Goal: Task Accomplishment & Management: Use online tool/utility

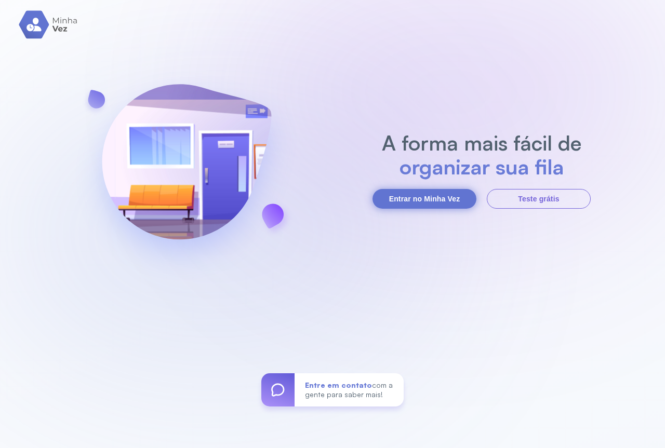
click at [436, 201] on button "Entrar no Minha Vez" at bounding box center [424, 199] width 104 height 20
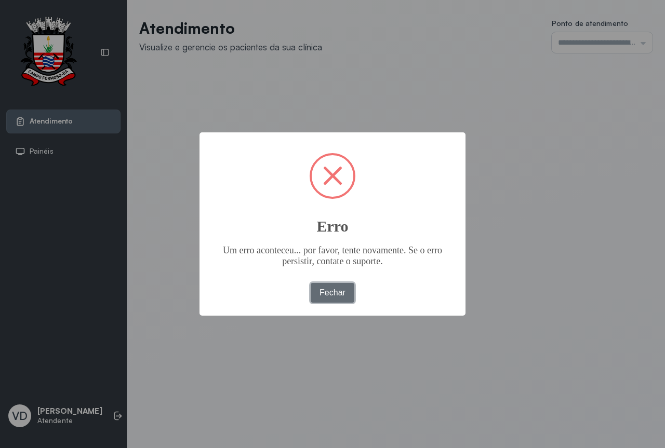
click at [337, 291] on button "Fechar" at bounding box center [332, 293] width 44 height 20
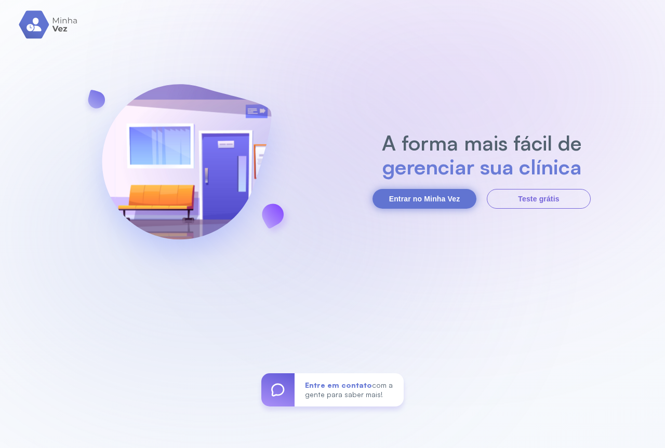
click at [418, 205] on button "Entrar no Minha Vez" at bounding box center [424, 199] width 104 height 20
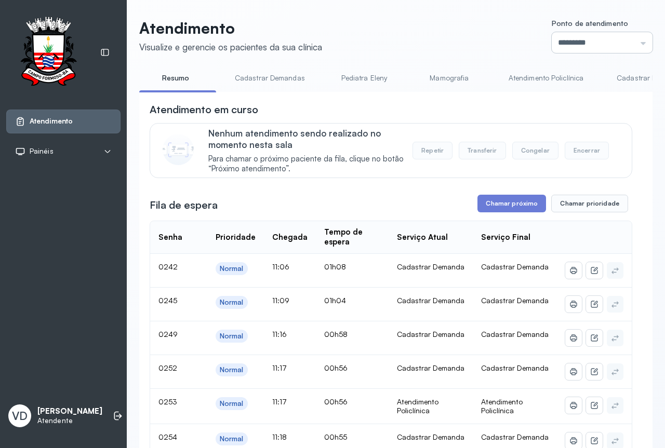
click at [638, 41] on input "*********" at bounding box center [601, 42] width 101 height 21
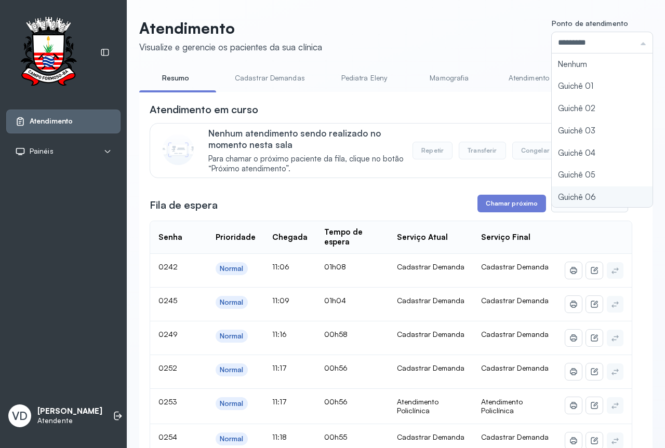
type input "*********"
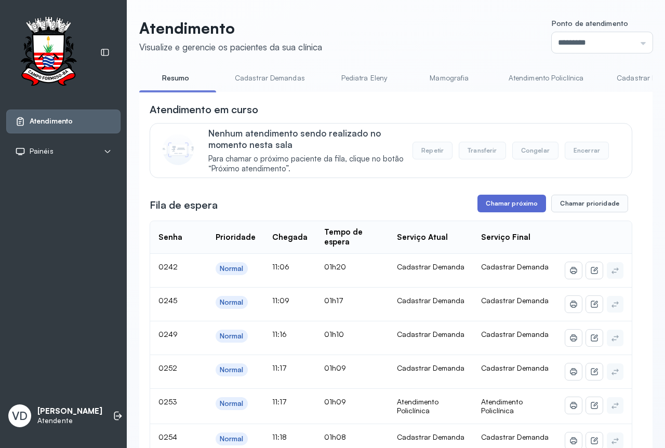
click at [509, 202] on button "Chamar próximo" at bounding box center [511, 204] width 69 height 18
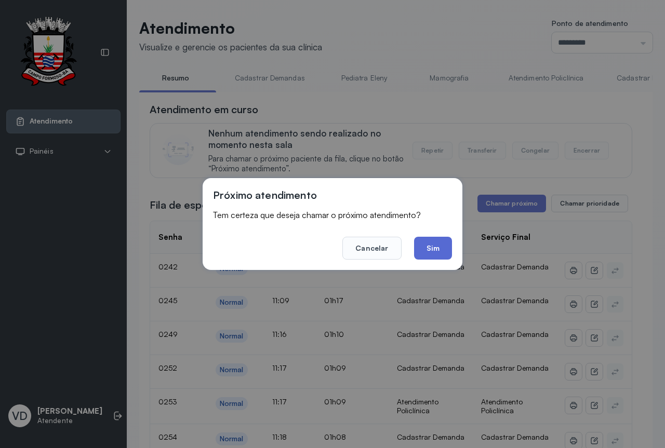
click at [436, 245] on button "Sim" at bounding box center [433, 248] width 38 height 23
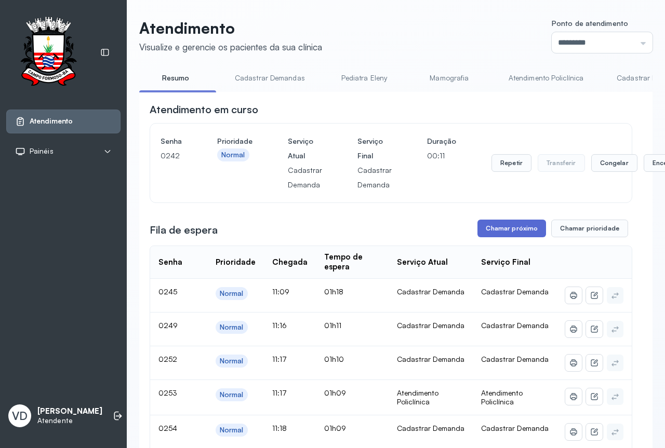
click at [506, 231] on button "Chamar próximo" at bounding box center [511, 229] width 69 height 18
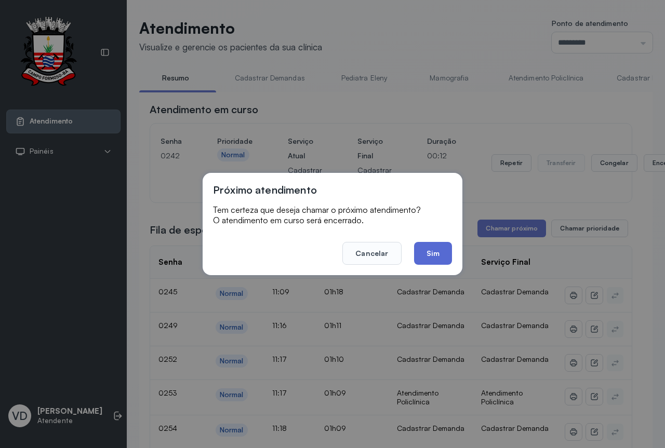
click at [444, 252] on button "Sim" at bounding box center [433, 253] width 38 height 23
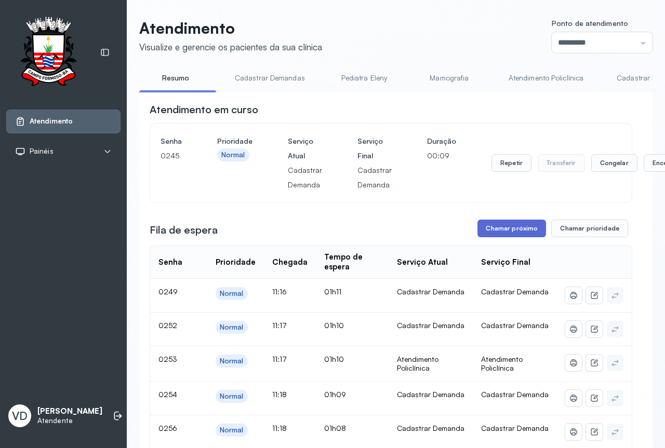
click at [480, 227] on button "Chamar próximo" at bounding box center [511, 229] width 69 height 18
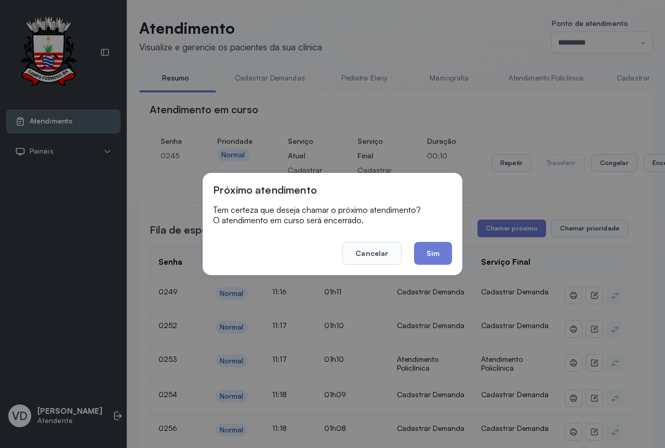
click at [418, 240] on footer "Cancelar Sim" at bounding box center [332, 245] width 239 height 37
click at [419, 250] on button "Sim" at bounding box center [433, 253] width 38 height 23
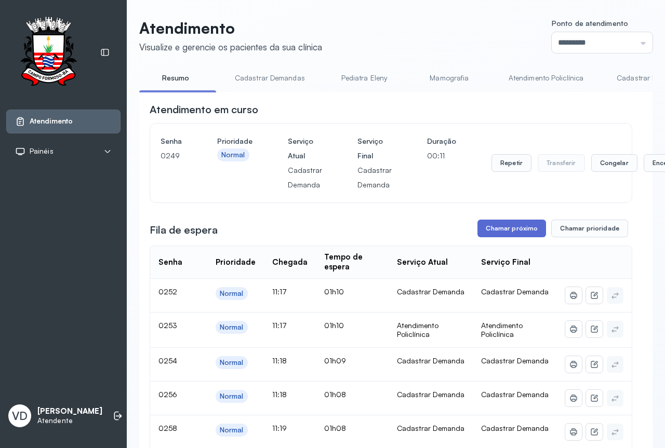
click at [518, 230] on button "Chamar próximo" at bounding box center [511, 229] width 69 height 18
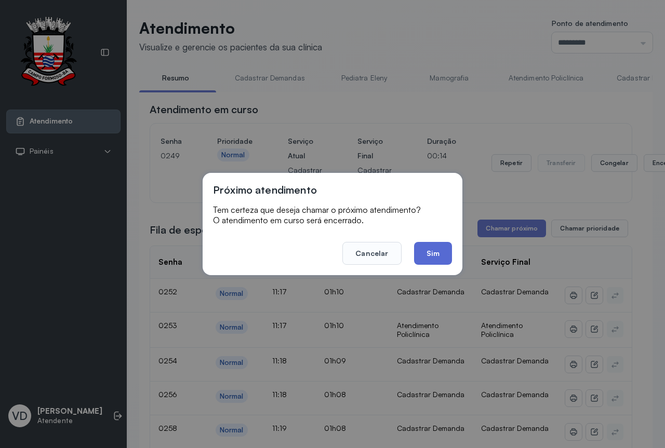
click at [439, 248] on button "Sim" at bounding box center [433, 253] width 38 height 23
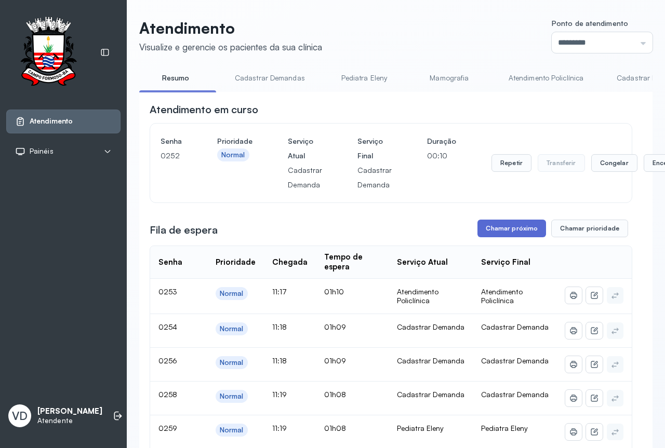
click at [493, 234] on button "Chamar próximo" at bounding box center [511, 229] width 69 height 18
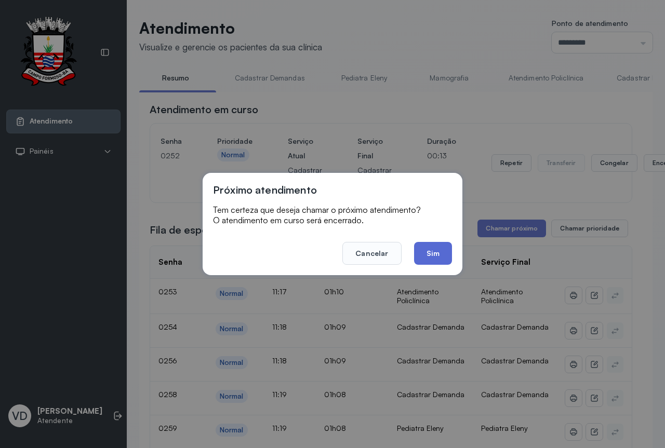
click at [442, 254] on button "Sim" at bounding box center [433, 253] width 38 height 23
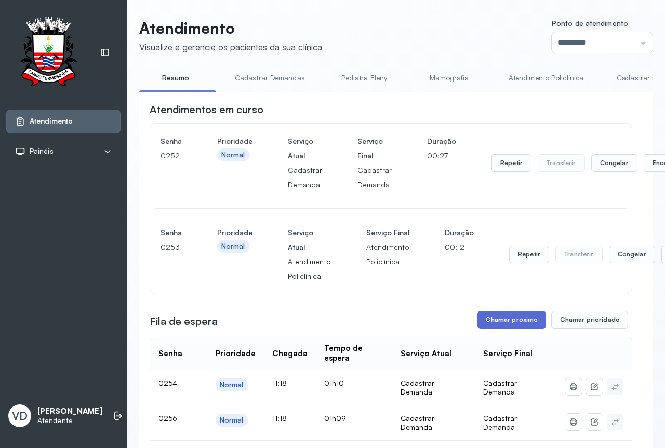
click at [489, 314] on button "Chamar próximo" at bounding box center [511, 320] width 69 height 18
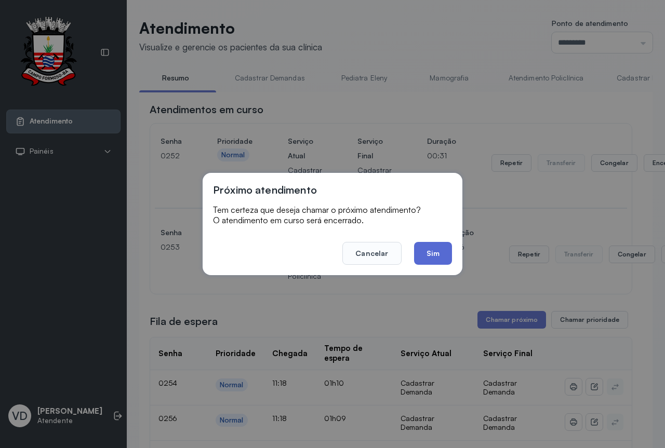
click at [427, 258] on button "Sim" at bounding box center [433, 253] width 38 height 23
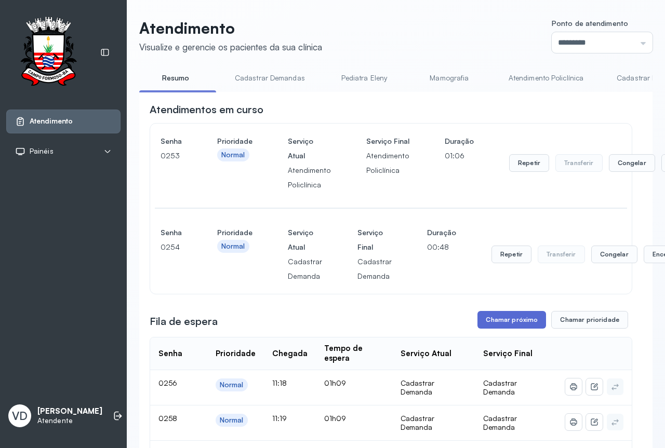
click at [511, 318] on button "Chamar próximo" at bounding box center [511, 320] width 69 height 18
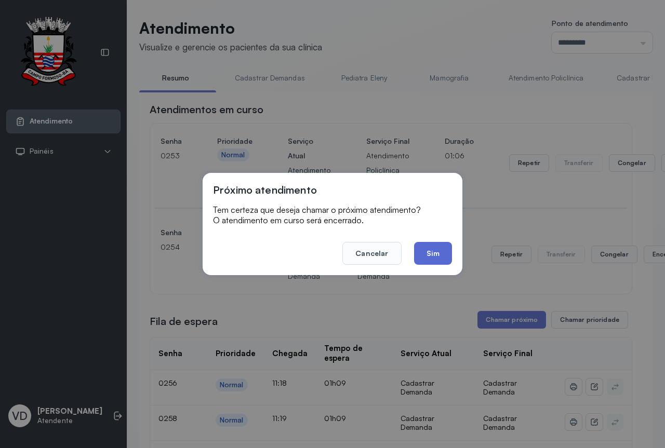
click at [428, 254] on button "Sim" at bounding box center [433, 253] width 38 height 23
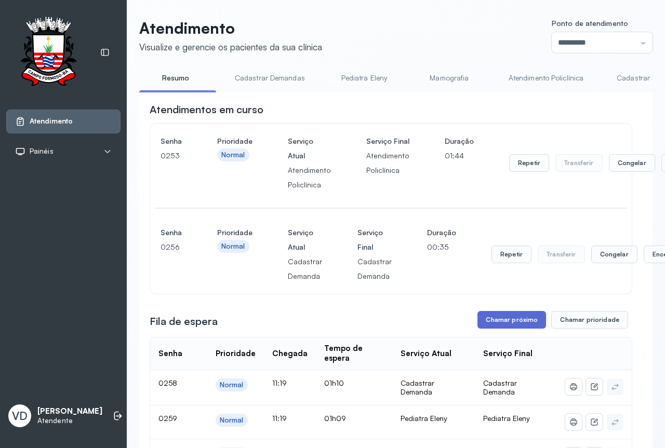
click at [497, 321] on button "Chamar próximo" at bounding box center [511, 320] width 69 height 18
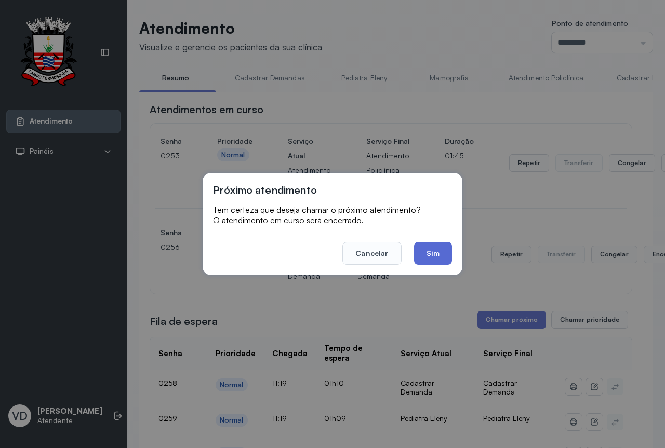
click at [443, 256] on button "Sim" at bounding box center [433, 253] width 38 height 23
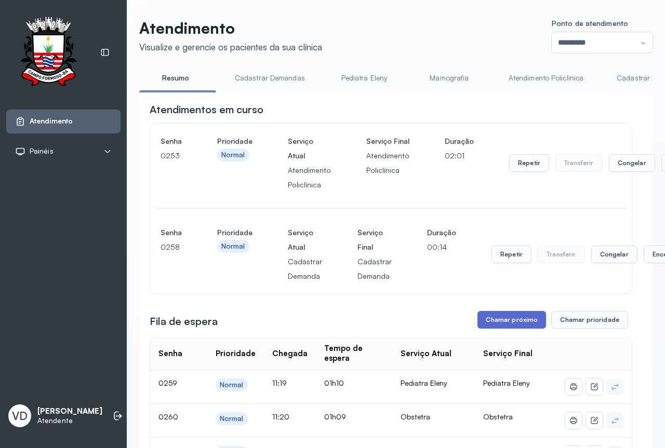
click at [532, 323] on button "Chamar próximo" at bounding box center [511, 320] width 69 height 18
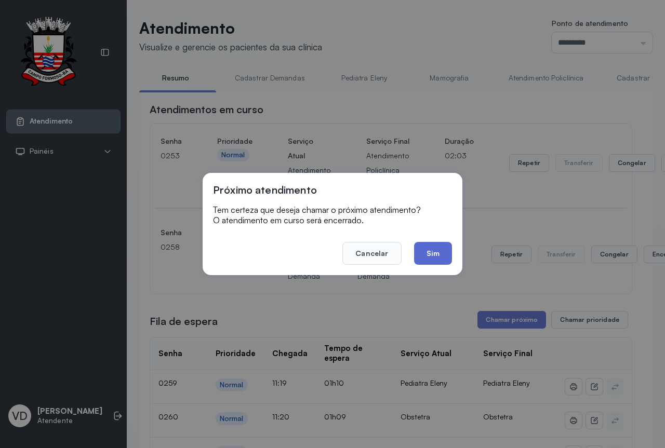
click at [423, 253] on button "Sim" at bounding box center [433, 253] width 38 height 23
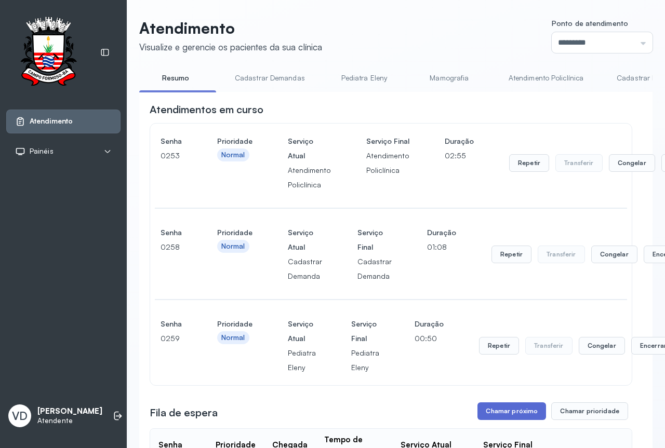
click at [498, 405] on button "Chamar próximo" at bounding box center [511, 411] width 69 height 18
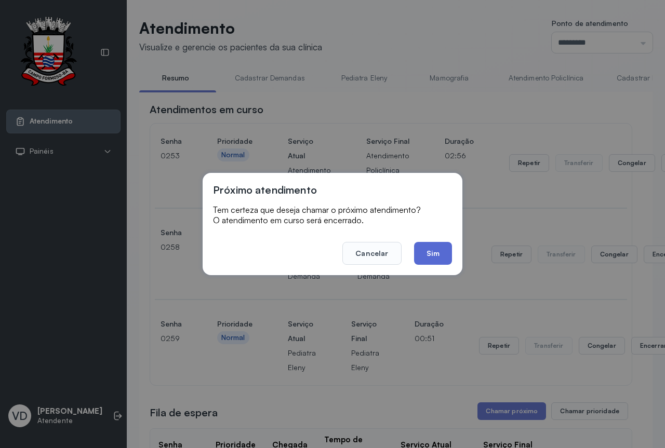
click at [429, 258] on button "Sim" at bounding box center [433, 253] width 38 height 23
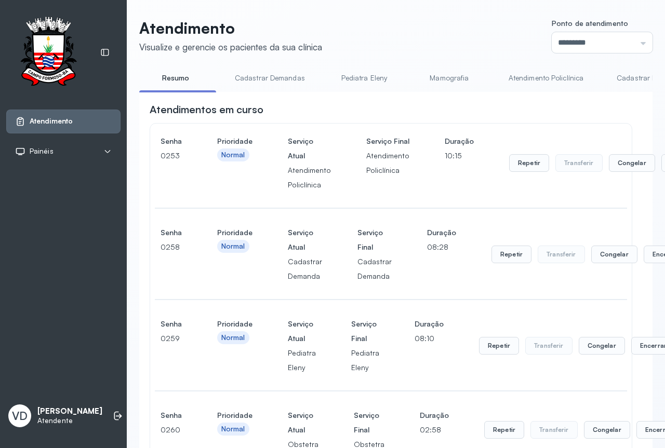
scroll to position [208, 0]
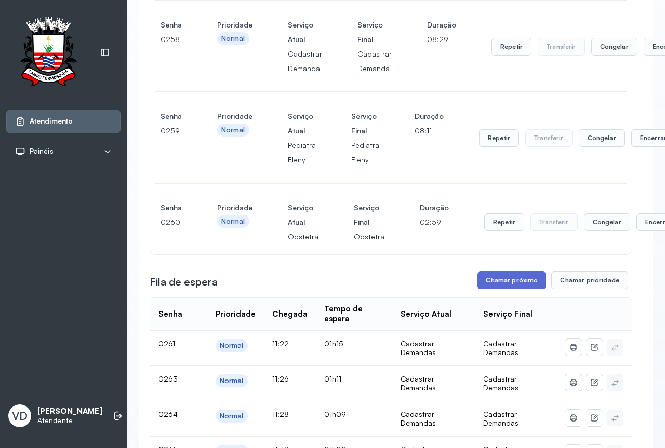
click at [480, 283] on button "Chamar próximo" at bounding box center [511, 281] width 69 height 18
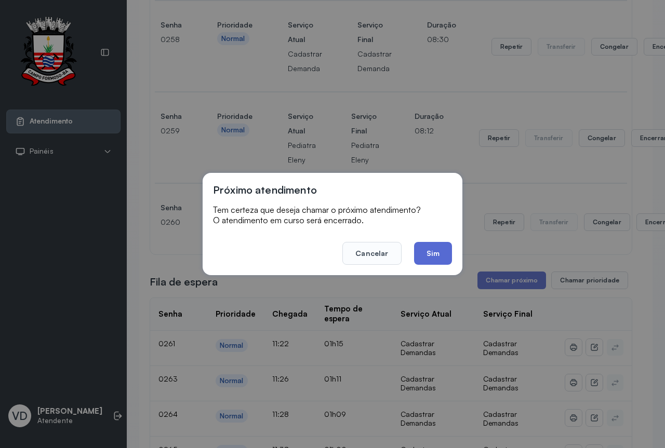
click at [440, 253] on button "Sim" at bounding box center [433, 253] width 38 height 23
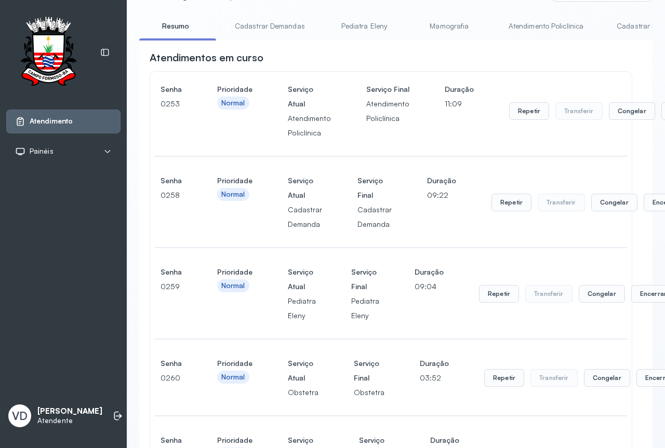
scroll to position [52, 37]
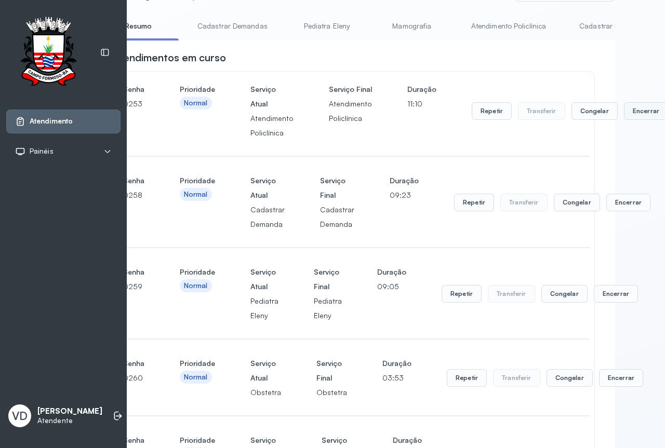
click at [638, 119] on button "Encerrar" at bounding box center [646, 111] width 44 height 18
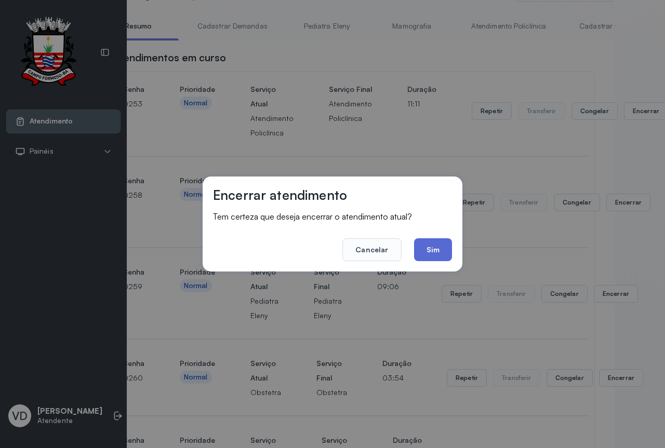
click at [414, 246] on button "Sim" at bounding box center [433, 249] width 38 height 23
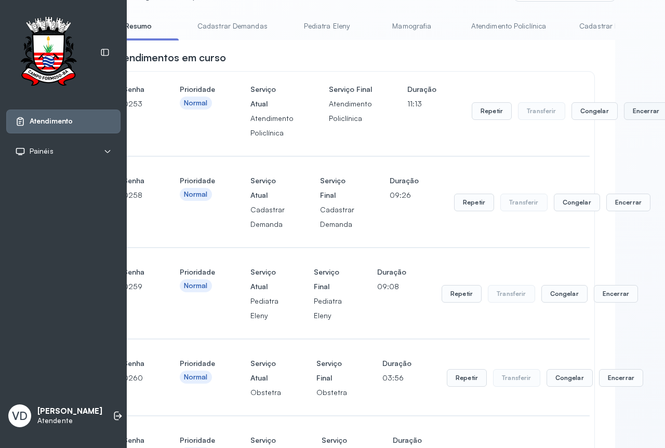
click at [632, 119] on button "Encerrar" at bounding box center [646, 111] width 44 height 18
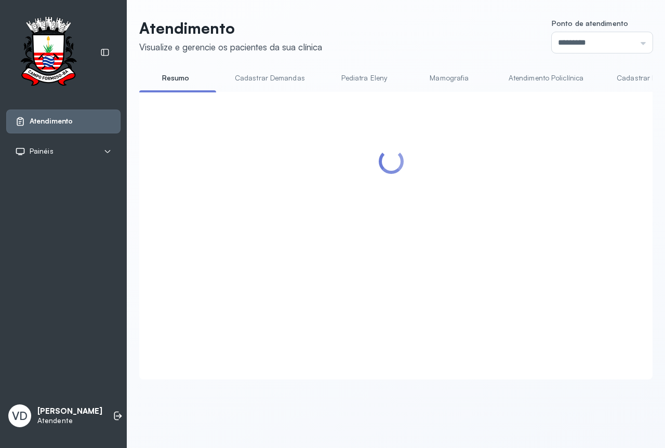
scroll to position [0, 0]
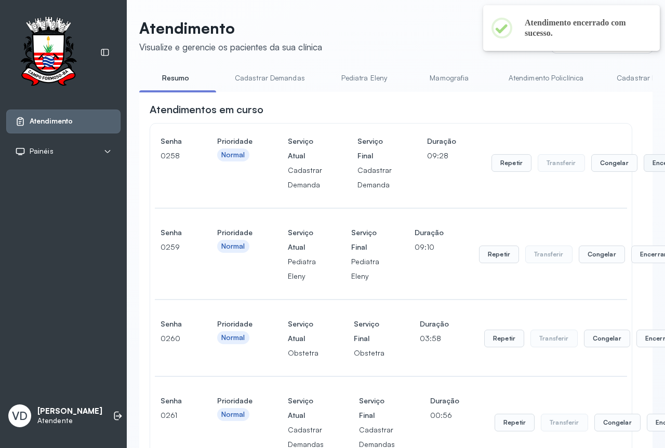
click at [651, 172] on button "Encerrar" at bounding box center [665, 163] width 44 height 18
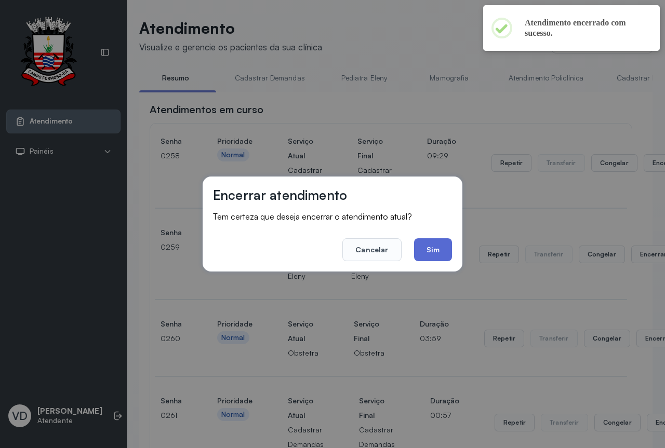
click at [441, 249] on button "Sim" at bounding box center [433, 249] width 38 height 23
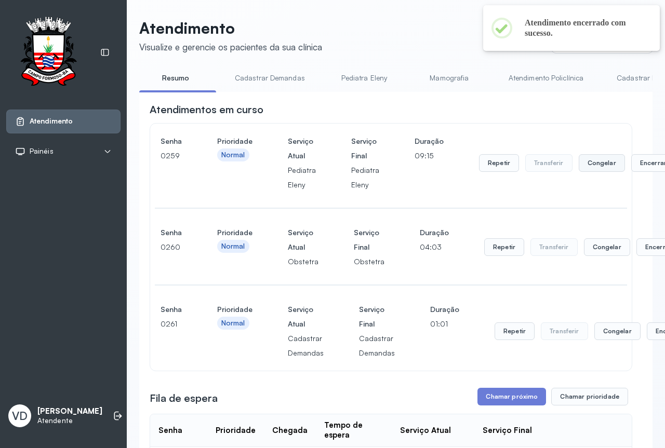
click at [602, 164] on button "Congelar" at bounding box center [601, 163] width 46 height 18
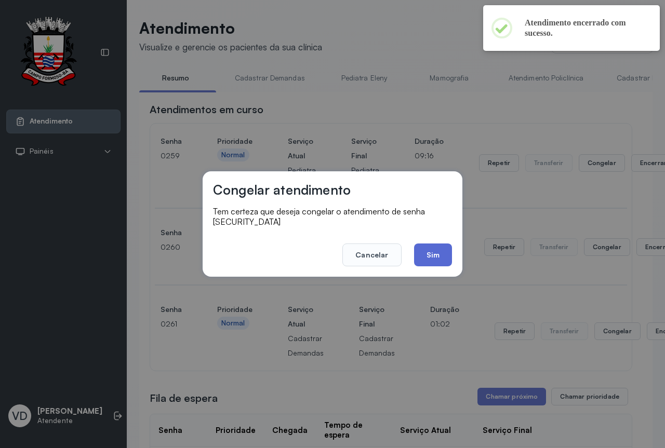
click at [427, 249] on button "Sim" at bounding box center [433, 254] width 38 height 23
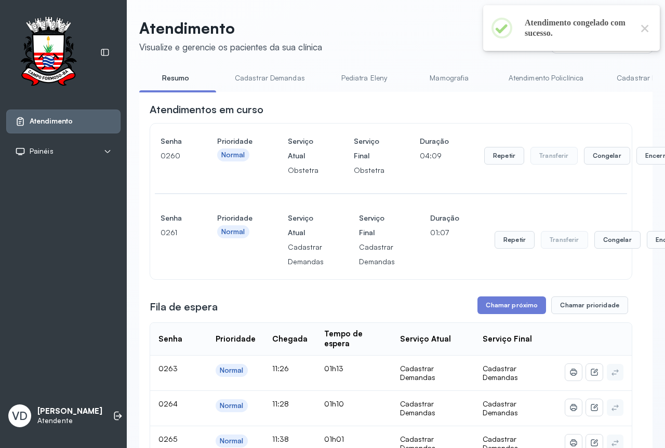
scroll to position [0, 24]
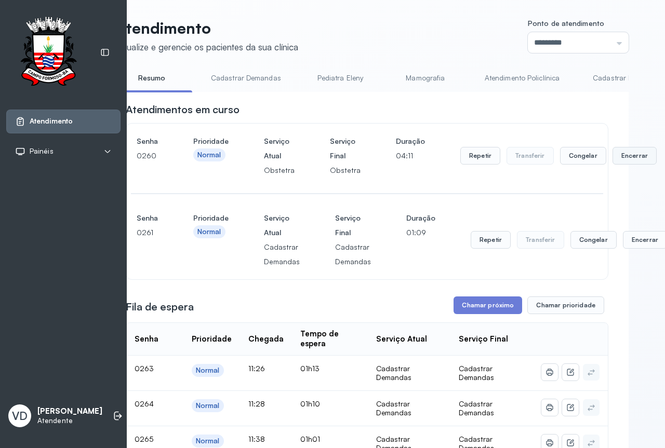
click at [633, 154] on button "Encerrar" at bounding box center [634, 156] width 44 height 18
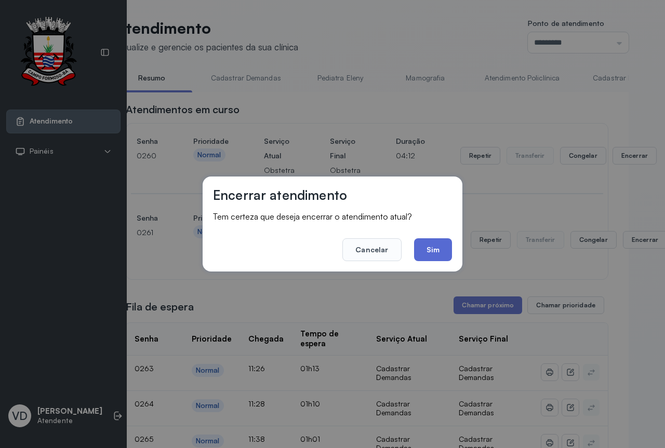
click at [421, 252] on button "Sim" at bounding box center [433, 249] width 38 height 23
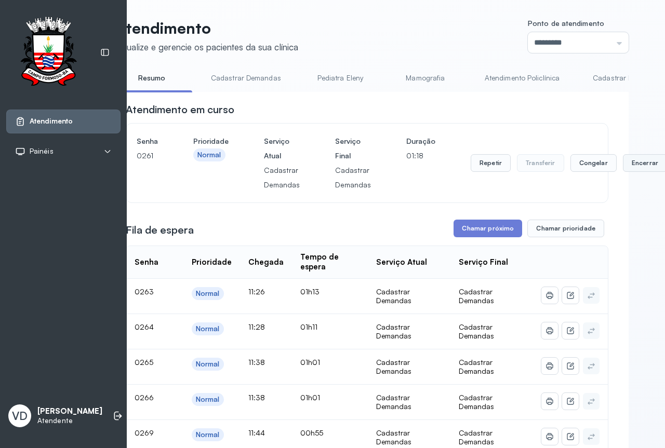
click at [623, 171] on button "Encerrar" at bounding box center [645, 163] width 44 height 18
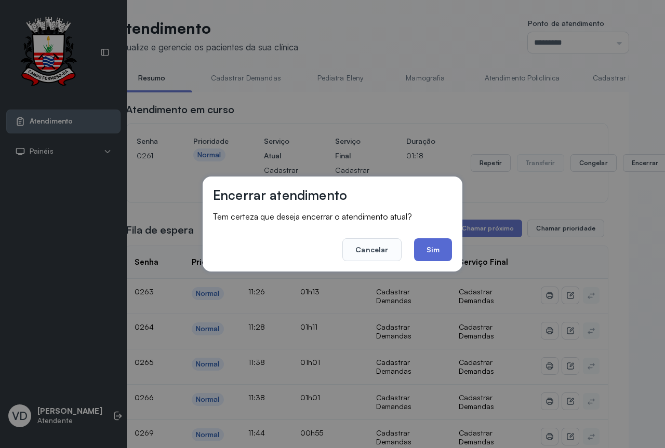
click at [434, 243] on button "Sim" at bounding box center [433, 249] width 38 height 23
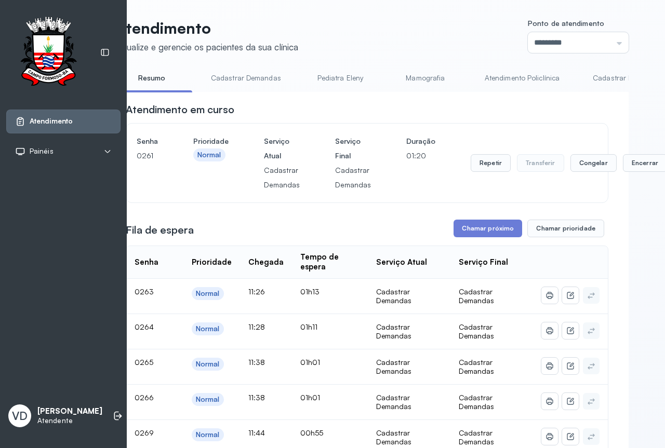
scroll to position [0, 0]
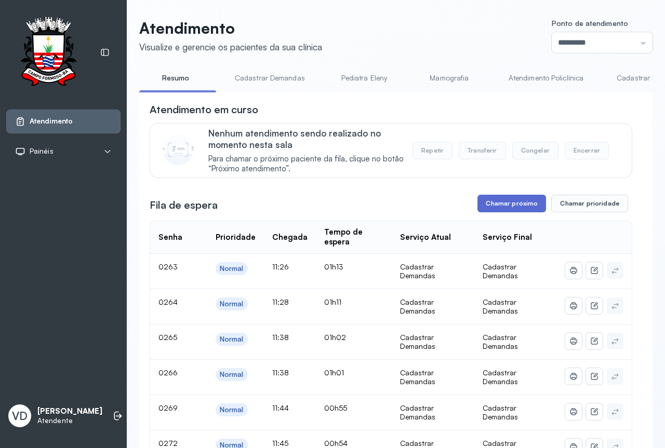
click at [503, 205] on button "Chamar próximo" at bounding box center [511, 204] width 69 height 18
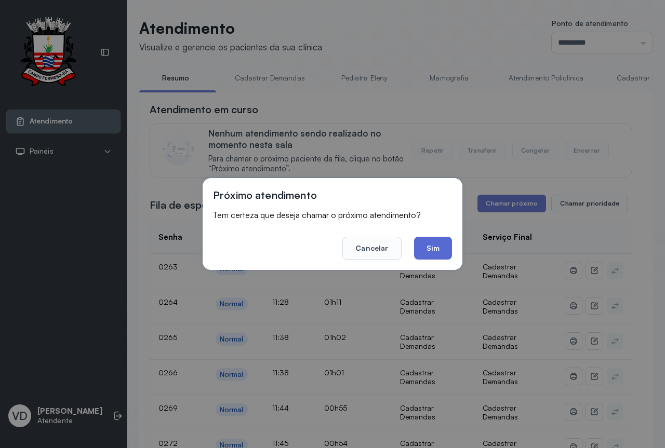
click at [425, 238] on button "Sim" at bounding box center [433, 248] width 38 height 23
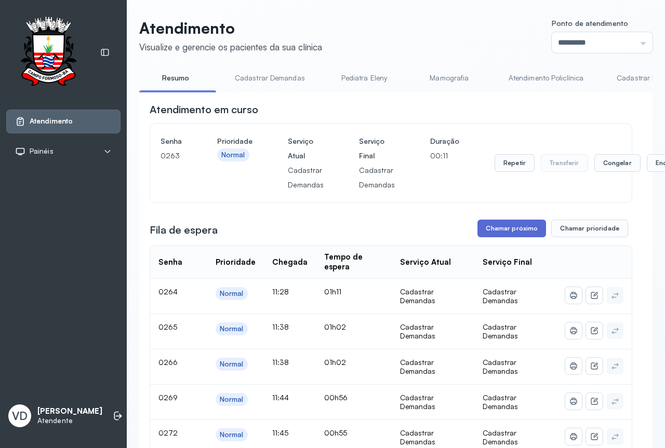
click at [493, 224] on button "Chamar próximo" at bounding box center [511, 229] width 69 height 18
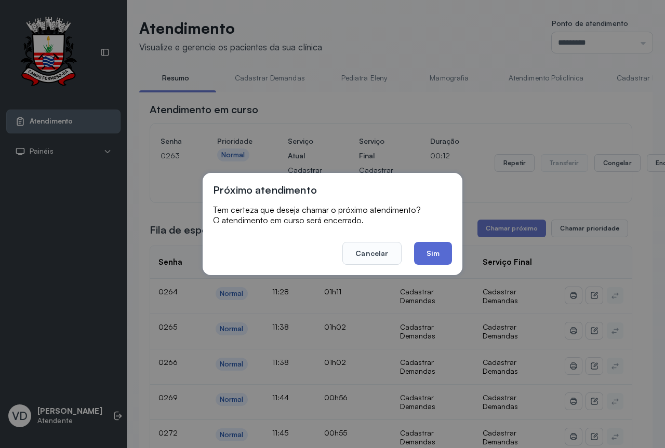
click at [425, 245] on button "Sim" at bounding box center [433, 253] width 38 height 23
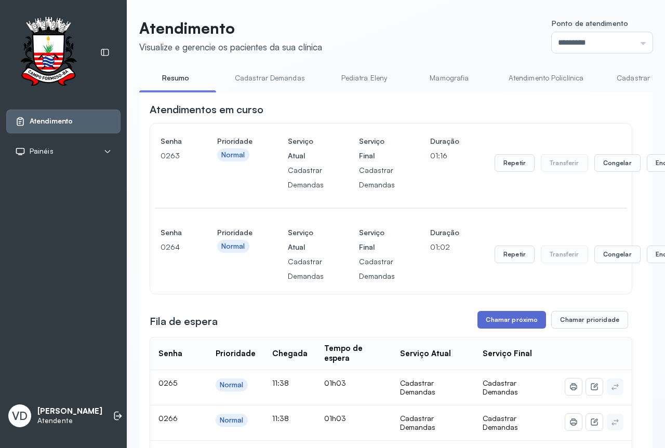
click at [489, 320] on button "Chamar próximo" at bounding box center [511, 320] width 69 height 18
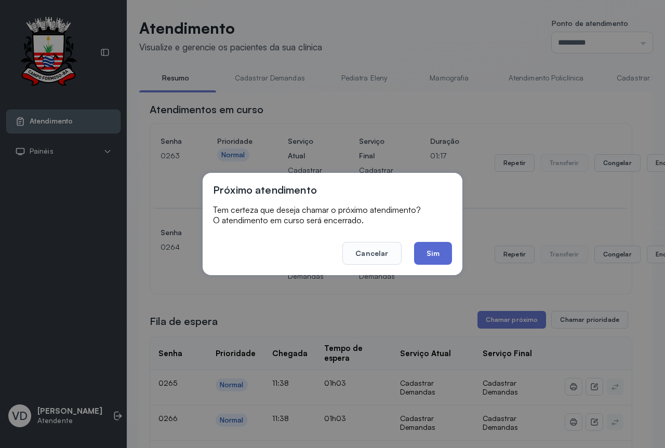
click at [441, 256] on button "Sim" at bounding box center [433, 253] width 38 height 23
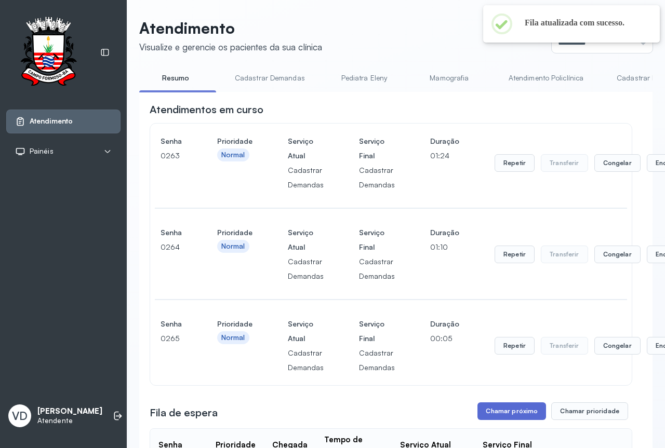
click at [488, 412] on button "Chamar próximo" at bounding box center [511, 411] width 69 height 18
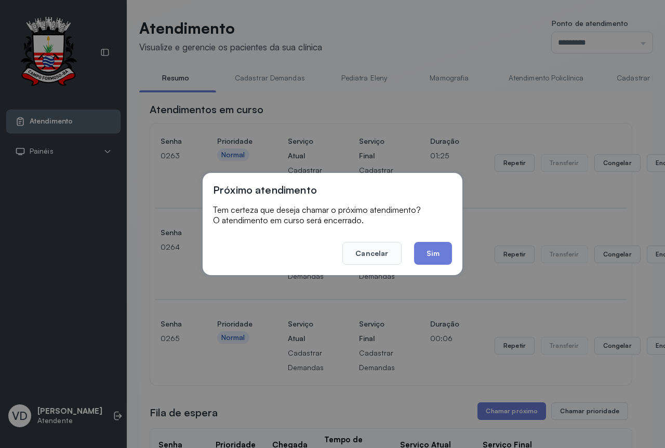
drag, startPoint x: 444, startPoint y: 256, endPoint x: 451, endPoint y: 253, distance: 8.1
click at [449, 254] on button "Sim" at bounding box center [433, 253] width 38 height 23
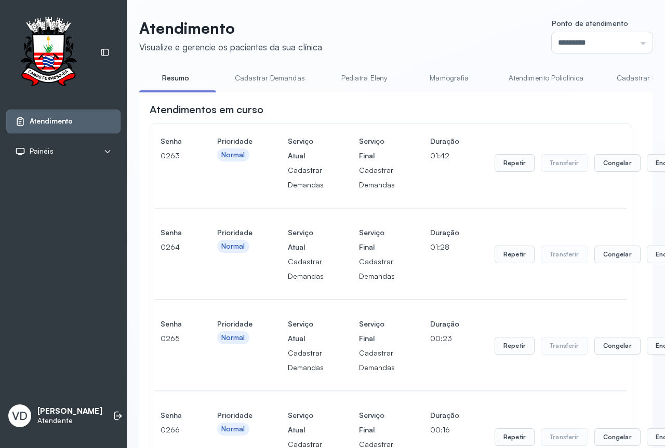
scroll to position [0, 24]
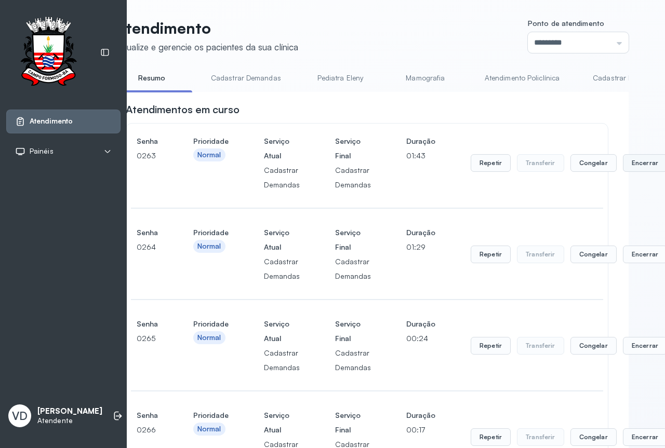
click at [634, 169] on button "Encerrar" at bounding box center [645, 163] width 44 height 18
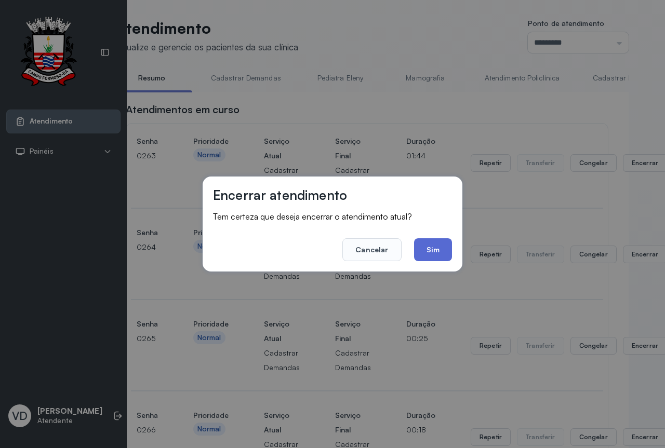
click at [435, 251] on button "Sim" at bounding box center [433, 249] width 38 height 23
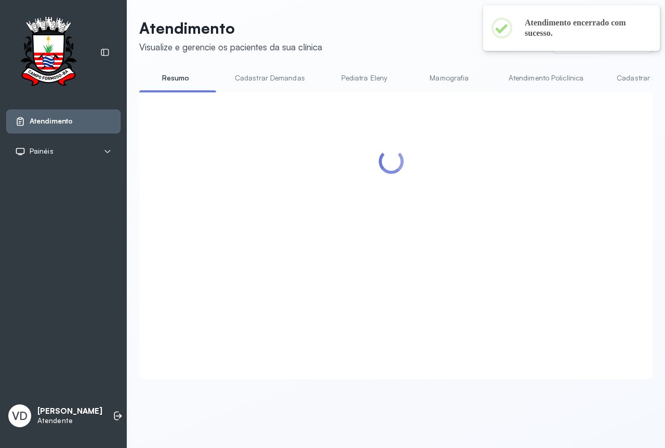
scroll to position [0, 0]
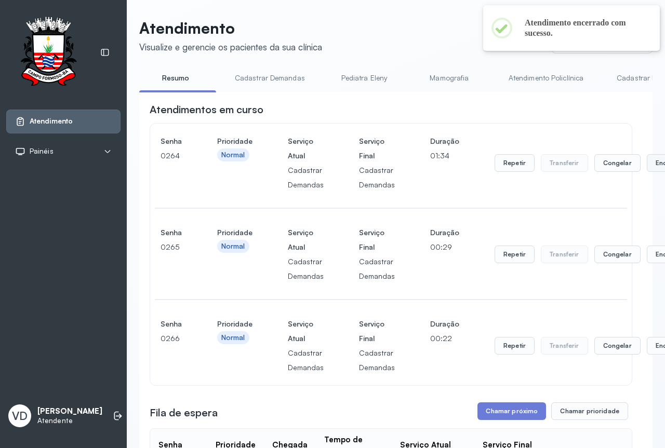
click at [646, 165] on button "Encerrar" at bounding box center [668, 163] width 44 height 18
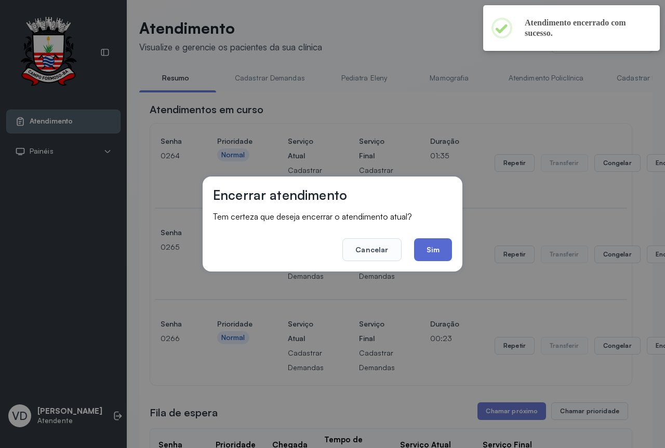
click at [424, 253] on button "Sim" at bounding box center [433, 249] width 38 height 23
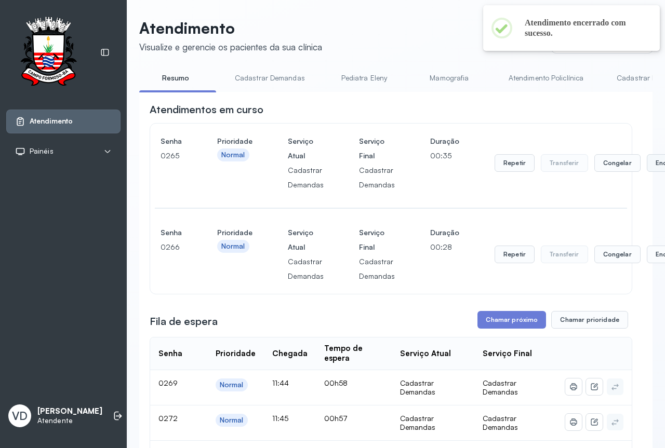
click at [652, 167] on button "Encerrar" at bounding box center [668, 163] width 44 height 18
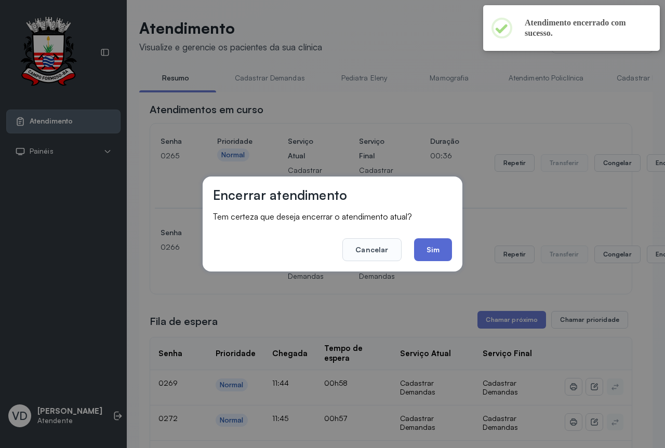
click at [430, 247] on button "Sim" at bounding box center [433, 249] width 38 height 23
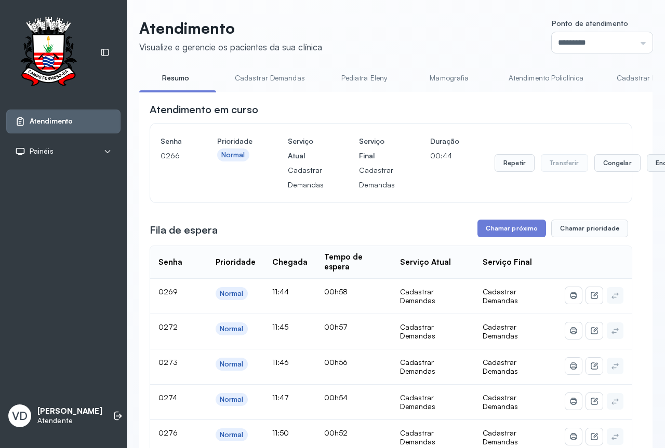
click at [652, 168] on button "Encerrar" at bounding box center [668, 163] width 44 height 18
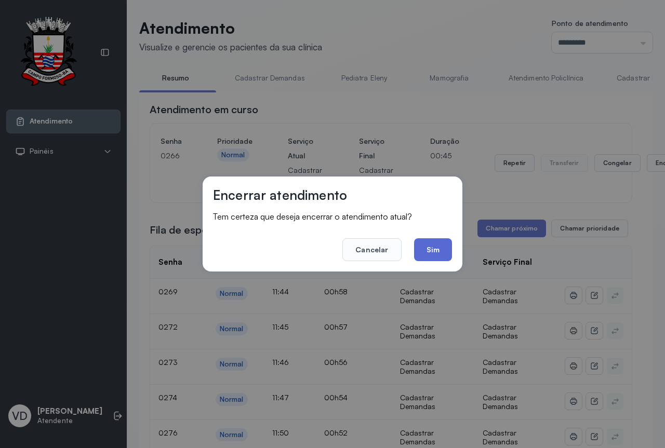
click at [440, 242] on button "Sim" at bounding box center [433, 249] width 38 height 23
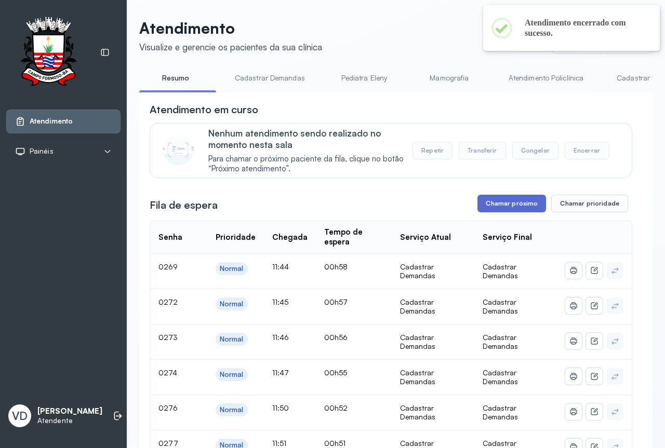
click at [505, 207] on button "Chamar próximo" at bounding box center [511, 204] width 69 height 18
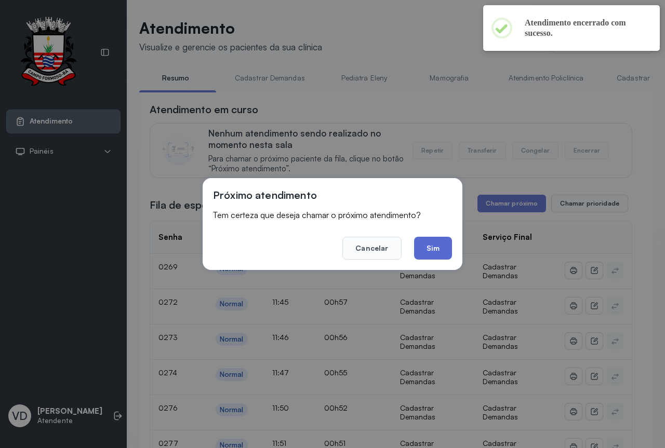
click at [438, 251] on button "Sim" at bounding box center [433, 248] width 38 height 23
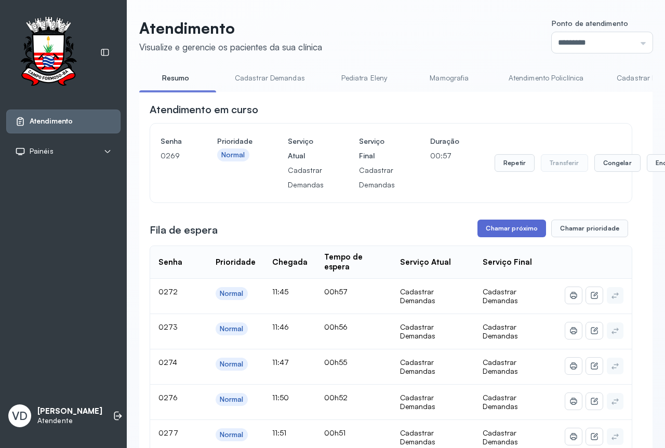
click at [525, 233] on button "Chamar próximo" at bounding box center [511, 229] width 69 height 18
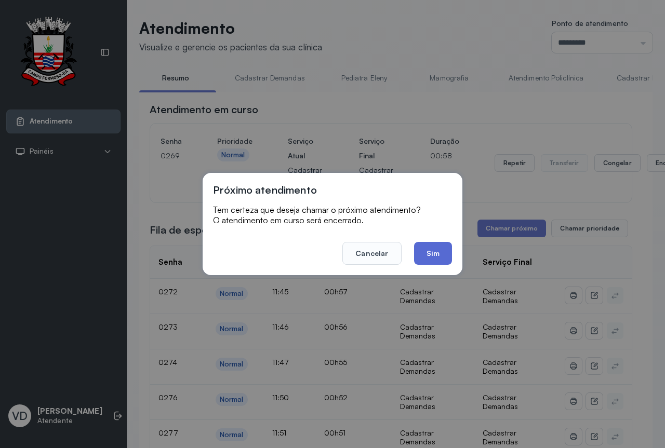
click at [438, 264] on div "Próximo atendimento Tem certeza que deseja chamar o próximo atendimento? O aten…" at bounding box center [332, 224] width 260 height 102
click at [436, 259] on button "Sim" at bounding box center [433, 253] width 38 height 23
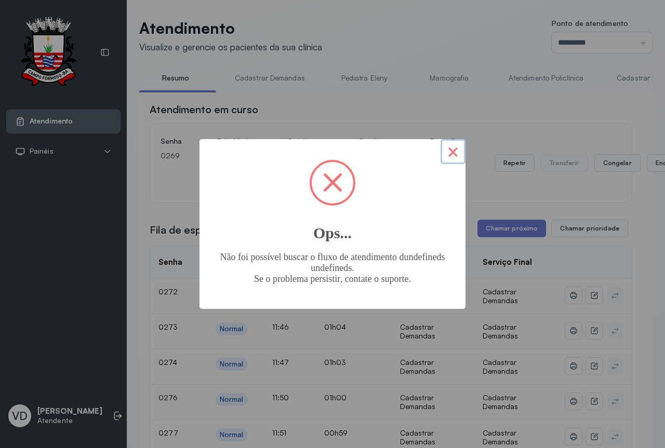
click at [448, 155] on button "×" at bounding box center [452, 151] width 25 height 25
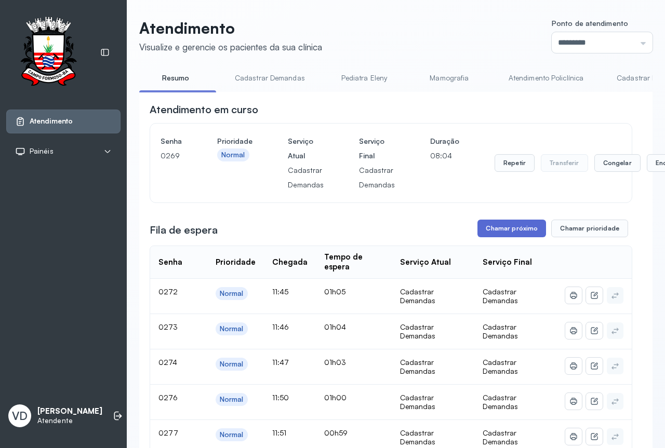
click at [507, 231] on button "Chamar próximo" at bounding box center [511, 229] width 69 height 18
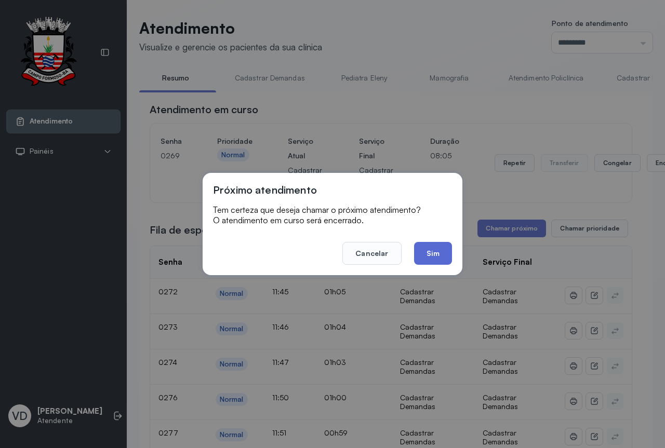
click at [438, 251] on button "Sim" at bounding box center [433, 253] width 38 height 23
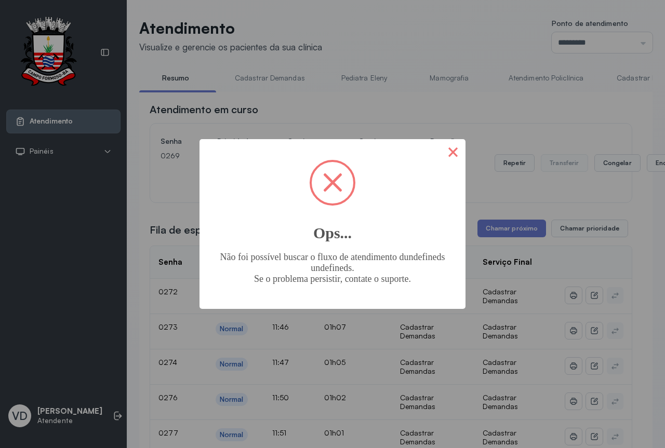
click at [457, 155] on button "×" at bounding box center [452, 151] width 25 height 25
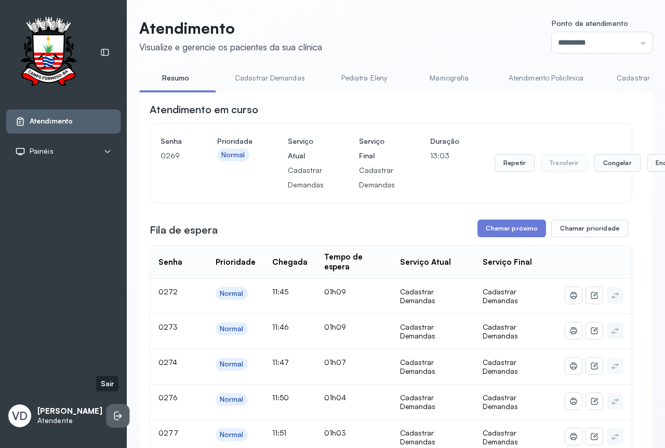
click at [106, 409] on li at bounding box center [117, 415] width 23 height 23
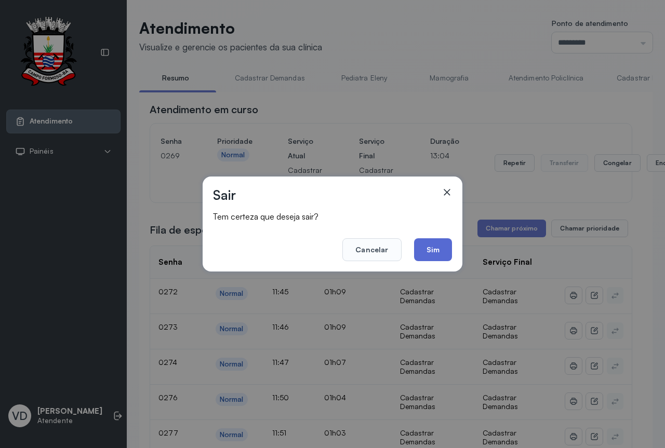
click at [438, 253] on button "Sim" at bounding box center [433, 249] width 38 height 23
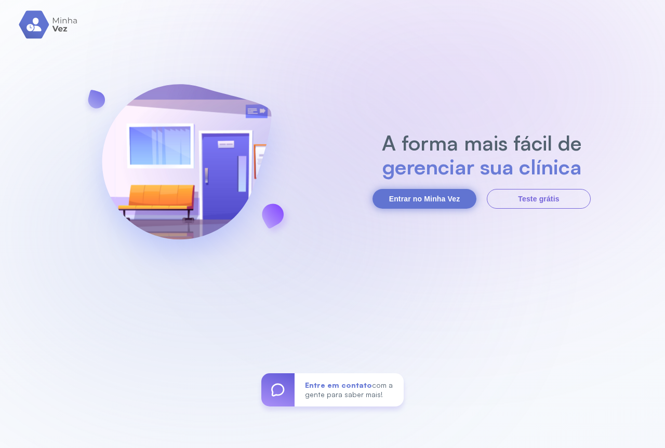
click at [408, 193] on button "Entrar no Minha Vez" at bounding box center [424, 199] width 104 height 20
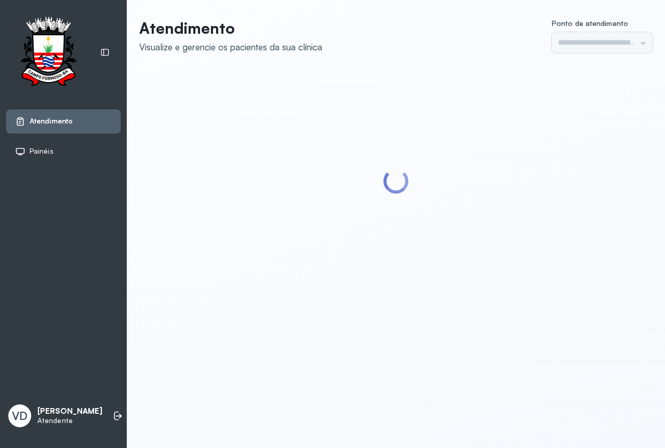
type input "*********"
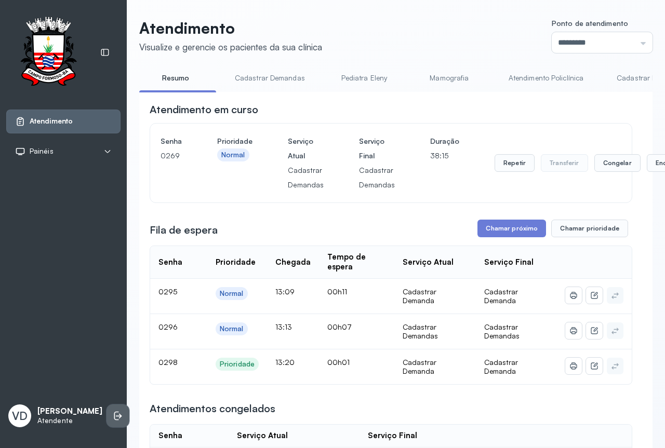
click at [114, 412] on icon at bounding box center [116, 416] width 5 height 9
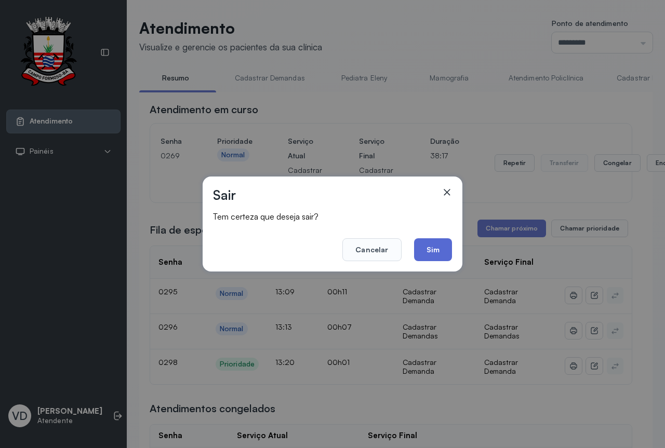
click at [445, 259] on button "Sim" at bounding box center [433, 249] width 38 height 23
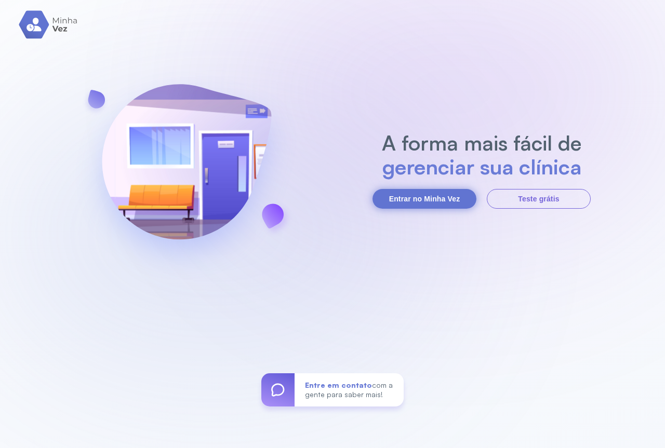
click at [416, 204] on button "Entrar no Minha Vez" at bounding box center [424, 199] width 104 height 20
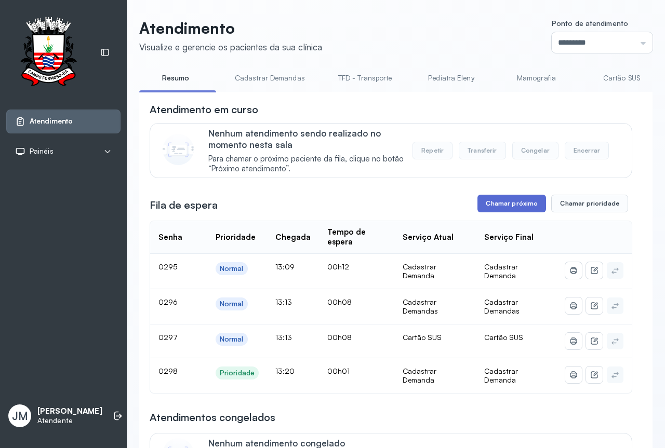
click at [497, 205] on button "Chamar próximo" at bounding box center [511, 204] width 69 height 18
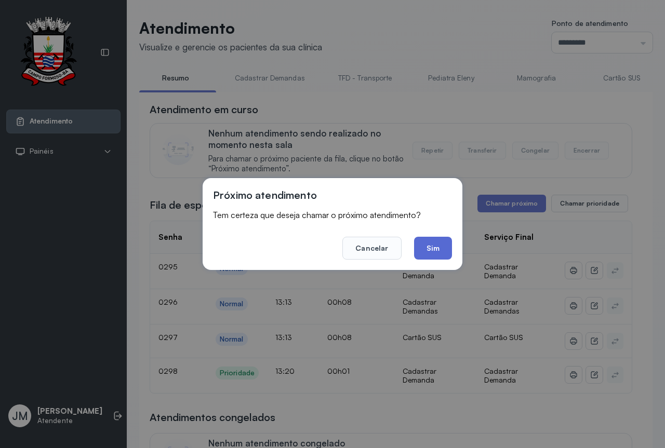
click at [437, 244] on button "Sim" at bounding box center [433, 248] width 38 height 23
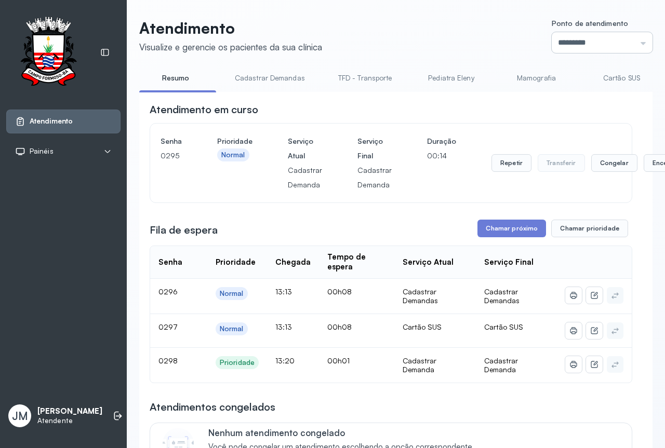
click at [614, 52] on input "*********" at bounding box center [601, 42] width 101 height 21
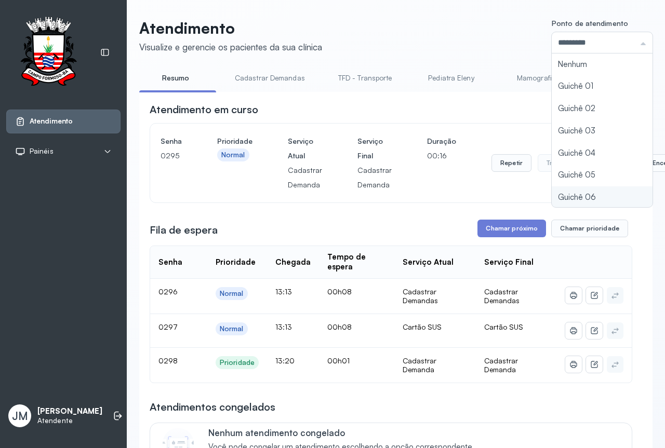
type input "*********"
click at [558, 192] on div "Atendimento Visualize e gerencie os pacientes da sua clínica Ponto de atendimen…" at bounding box center [395, 370] width 513 height 702
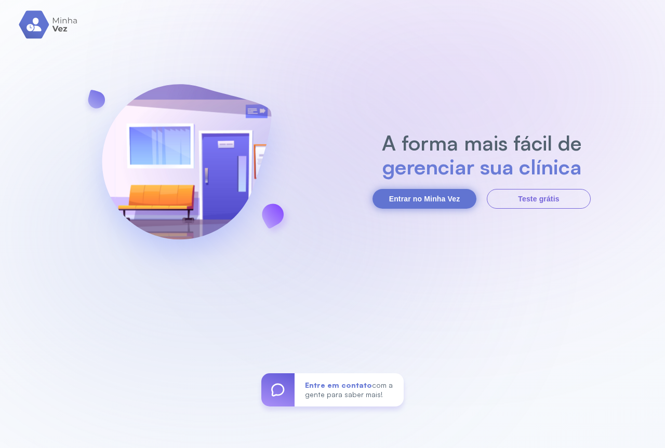
click at [414, 197] on button "Entrar no Minha Vez" at bounding box center [424, 199] width 104 height 20
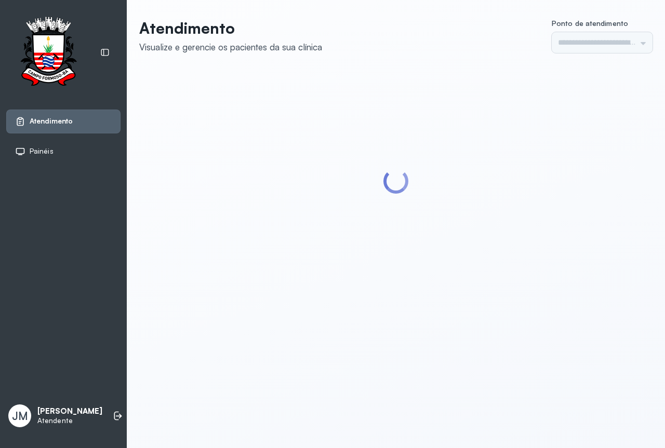
type input "*********"
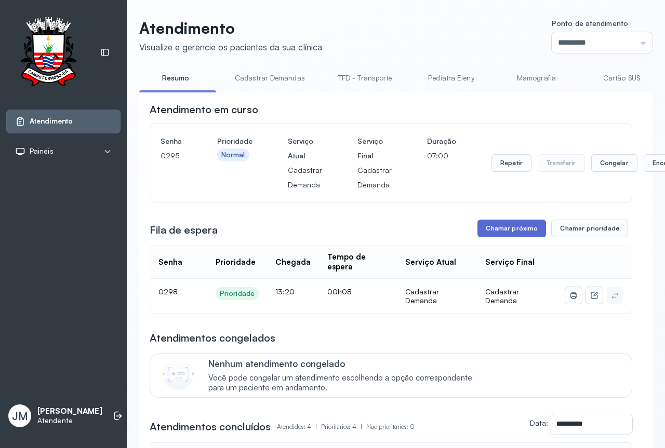
click at [512, 233] on button "Chamar próximo" at bounding box center [511, 229] width 69 height 18
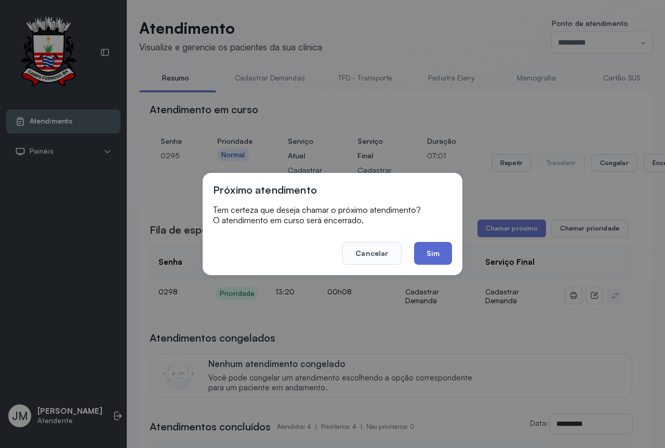
click at [436, 252] on button "Sim" at bounding box center [433, 253] width 38 height 23
